Goal: Find specific page/section: Find specific page/section

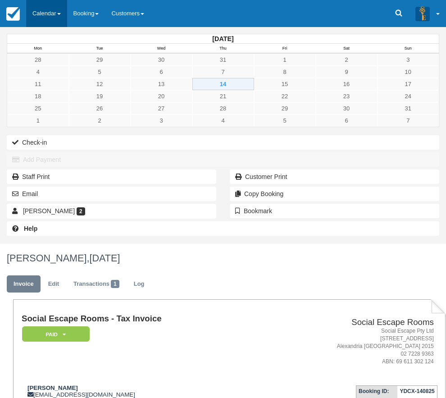
click at [50, 9] on link "Calendar" at bounding box center [46, 13] width 41 height 27
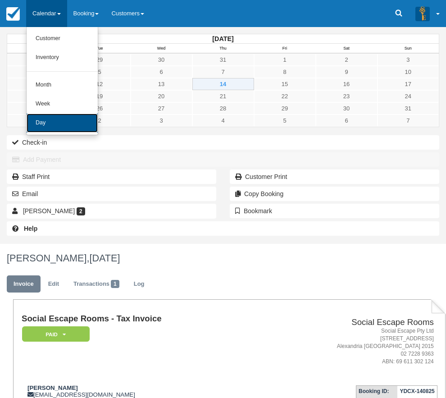
click at [45, 118] on link "Day" at bounding box center [62, 122] width 71 height 19
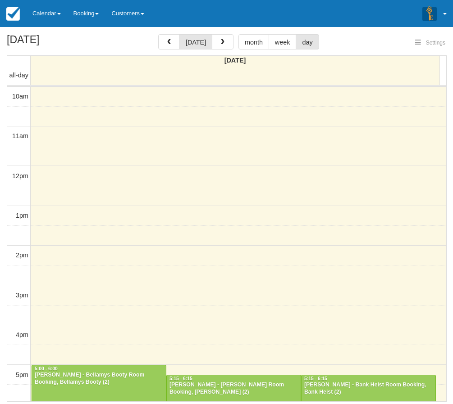
select select
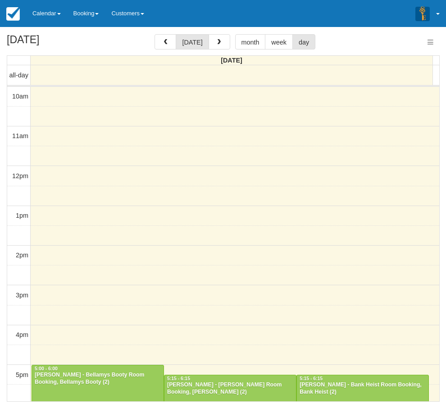
select select
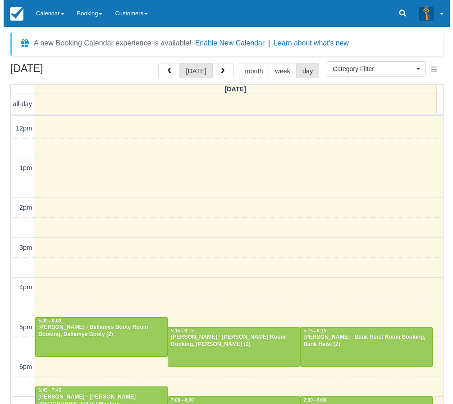
scroll to position [180, 0]
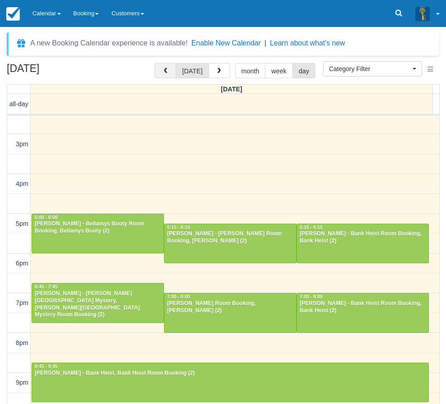
click at [173, 75] on button "button" at bounding box center [165, 70] width 22 height 15
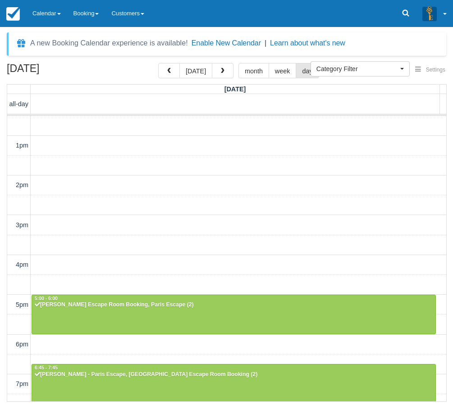
scroll to position [211, 0]
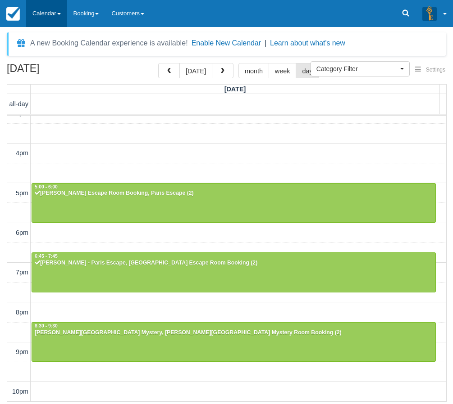
click at [44, 12] on link "Calendar" at bounding box center [46, 13] width 41 height 27
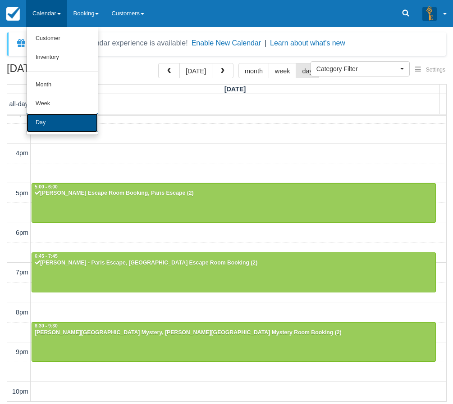
click at [44, 122] on link "Day" at bounding box center [62, 122] width 71 height 19
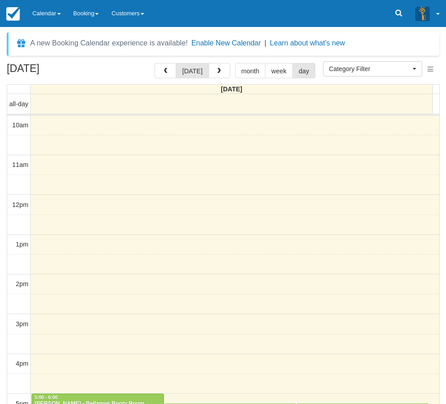
select select
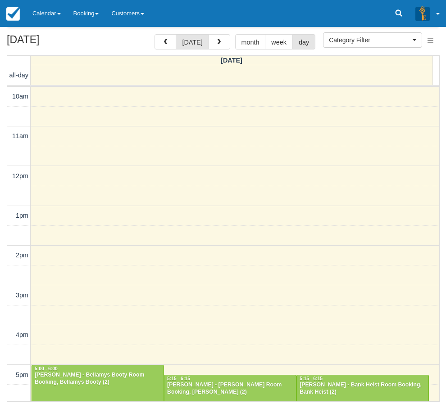
scroll to position [182, 0]
